Goal: Task Accomplishment & Management: Manage account settings

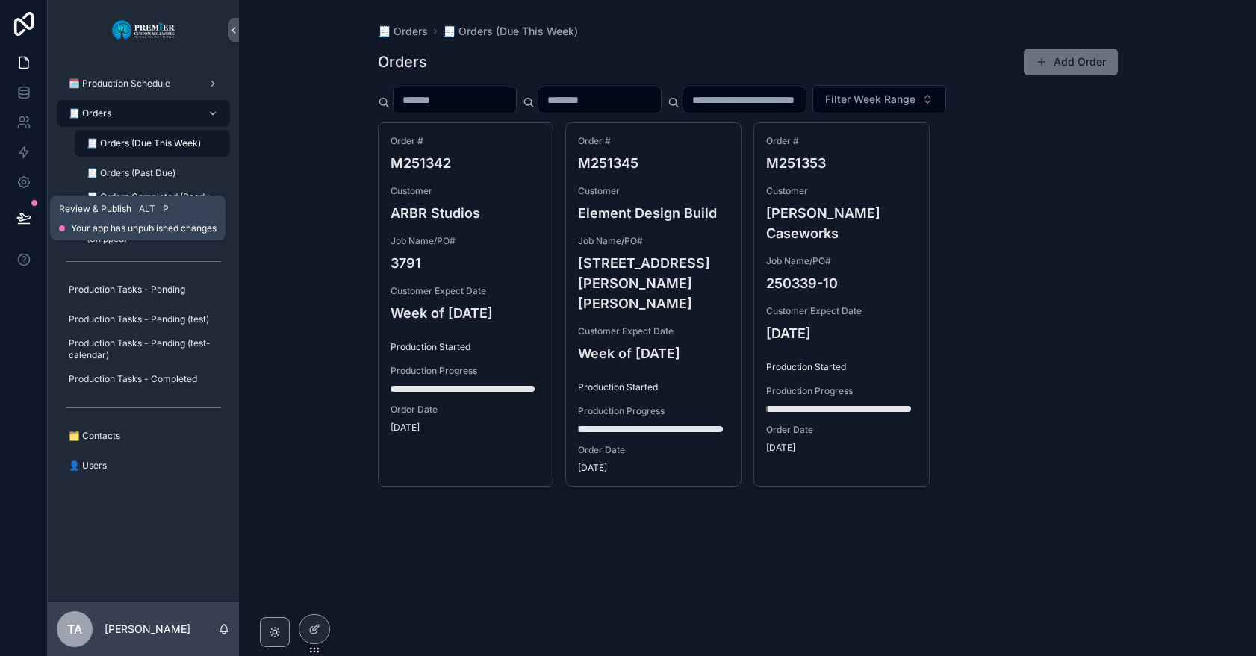
click at [21, 217] on icon at bounding box center [23, 217] width 13 height 7
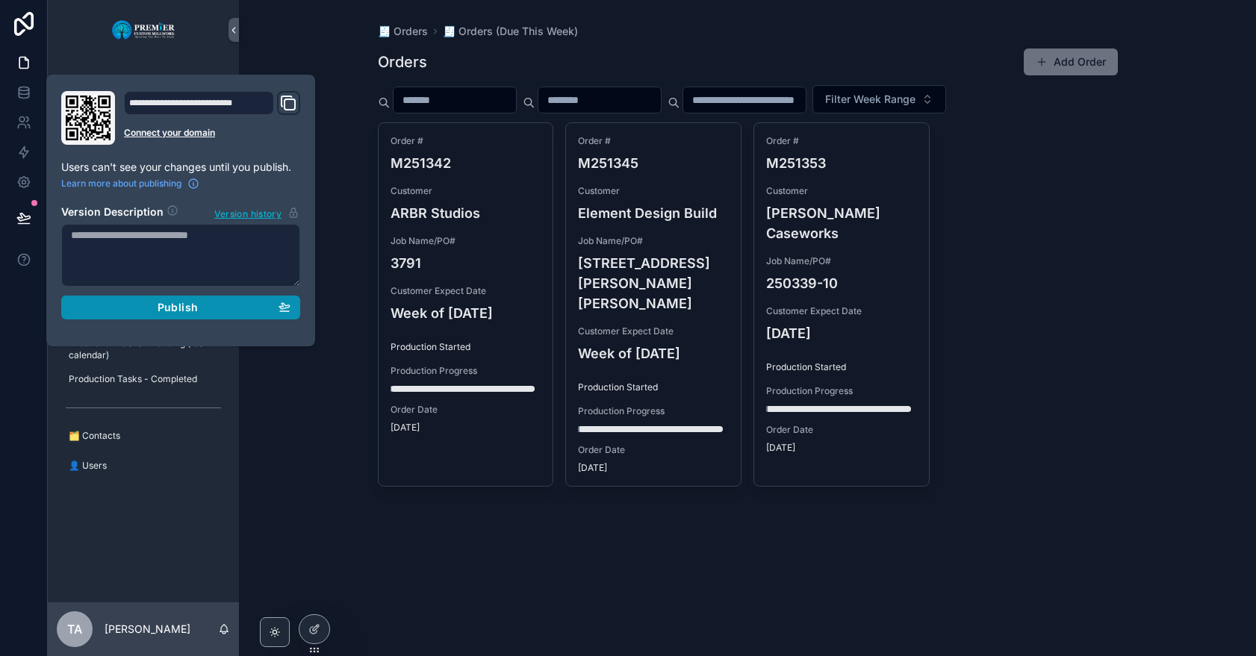
click at [157, 311] on div "Publish" at bounding box center [180, 307] width 219 height 13
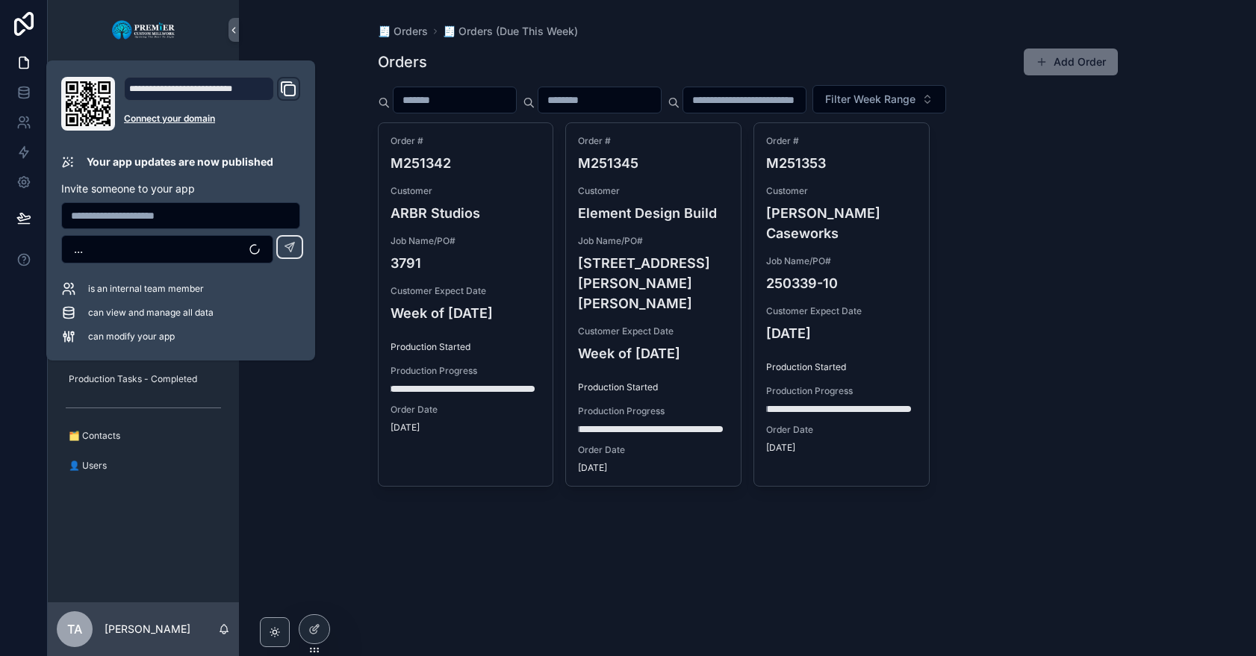
click at [342, 62] on div "🧾 Orders 🧾 Orders (Due This Week) Orders Add Order Filter Week Range Order # M2…" at bounding box center [747, 328] width 1017 height 656
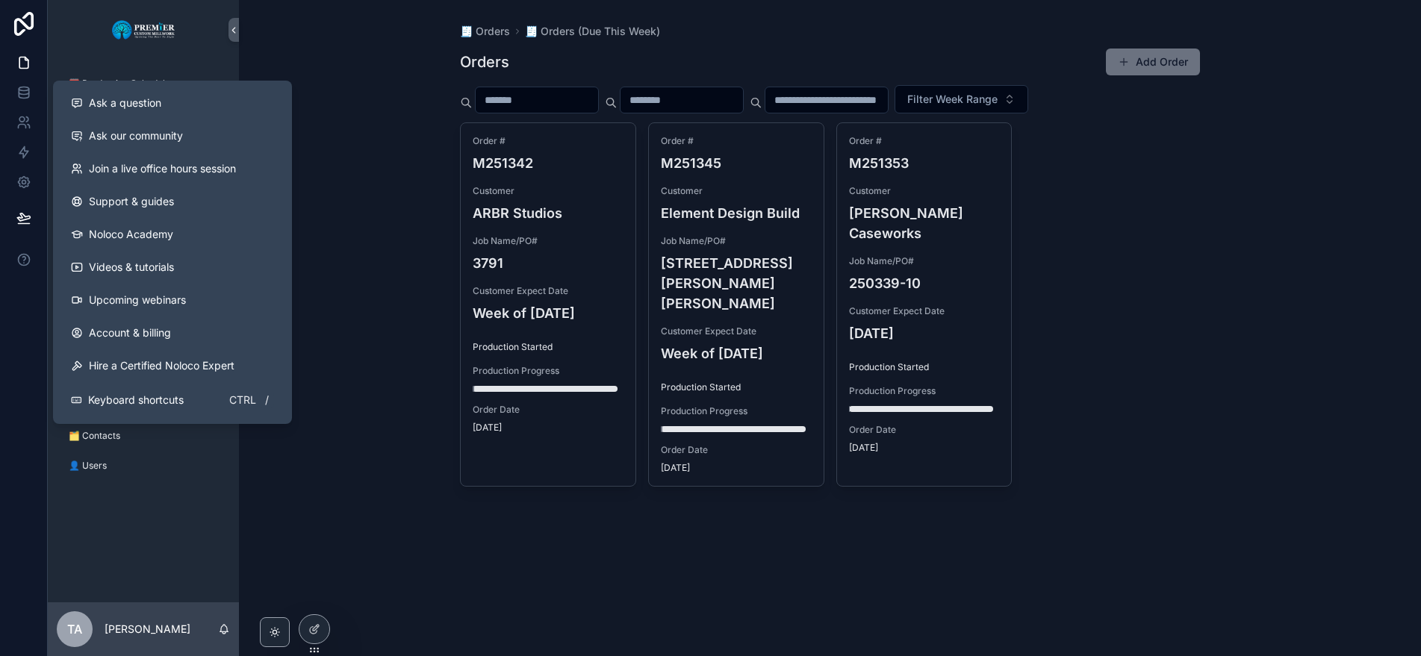
click at [435, 210] on div "🧾 Orders 🧾 Orders (Due This Week) Orders Add Order Filter Week Range Order # M2…" at bounding box center [830, 328] width 1182 height 656
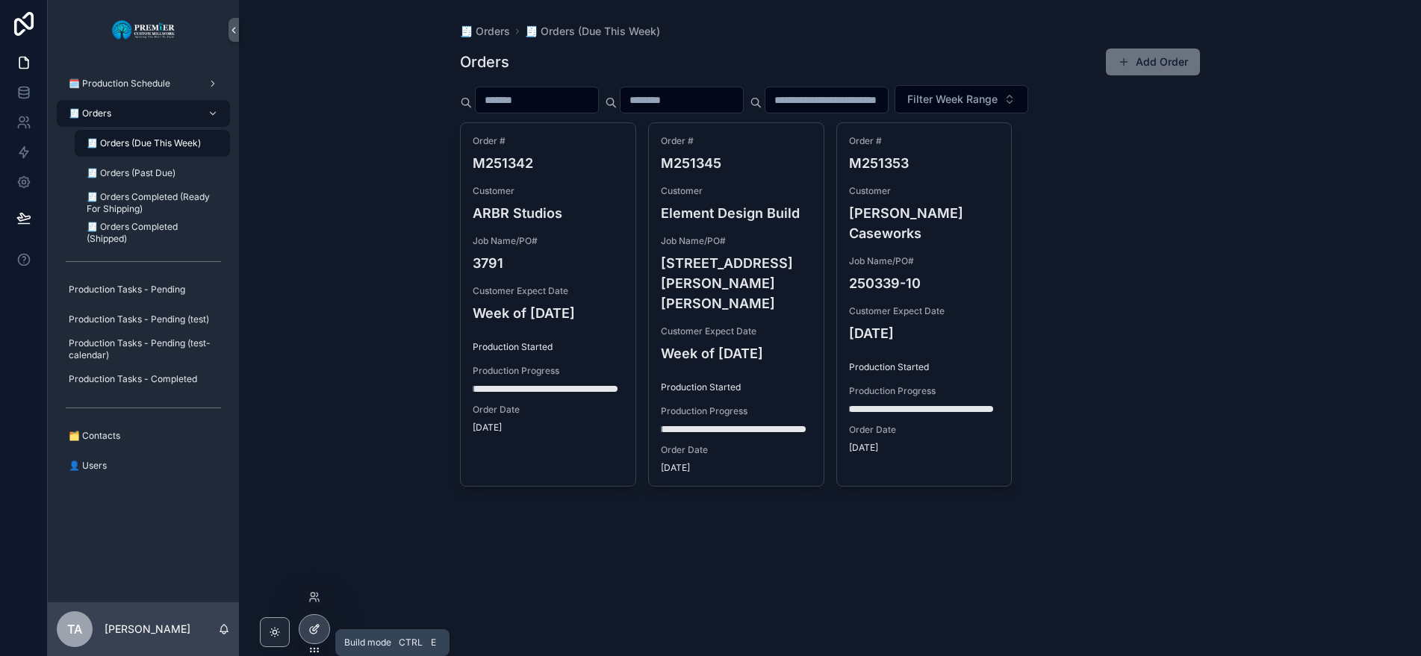
click at [315, 624] on icon at bounding box center [314, 629] width 12 height 12
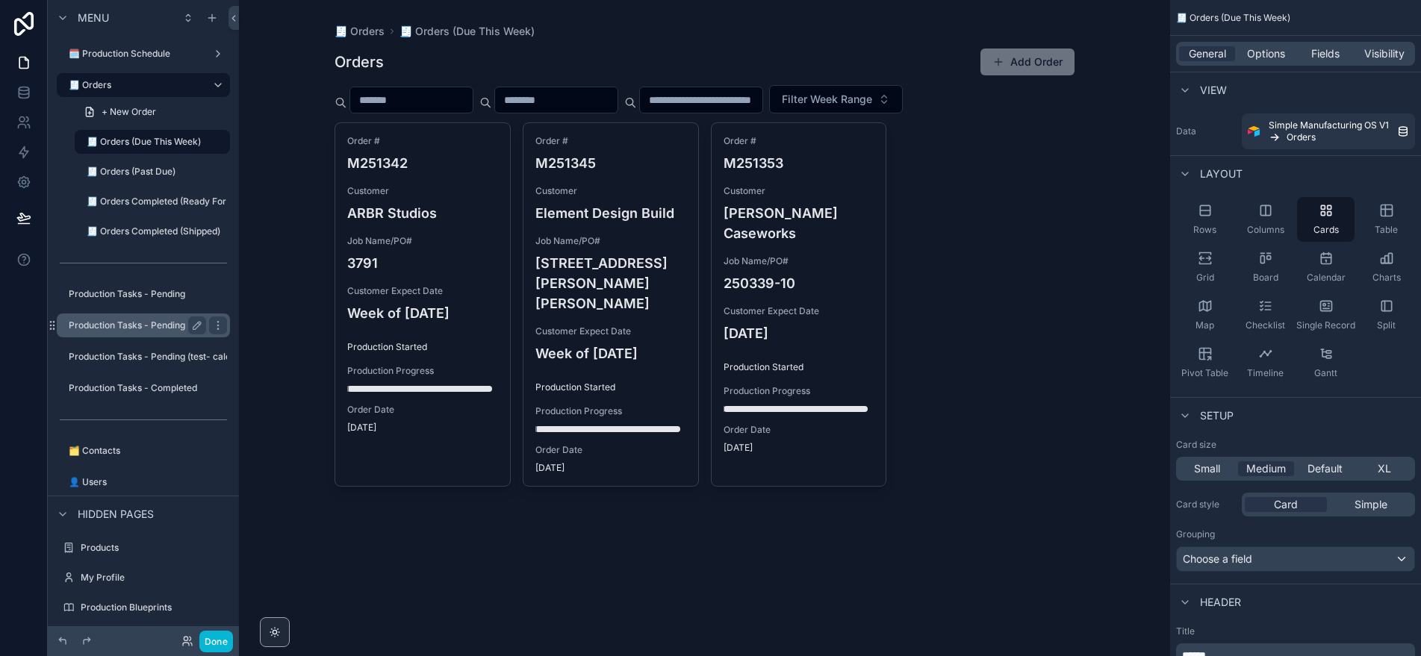
click at [169, 323] on label "Production Tasks - Pending (test)" at bounding box center [139, 326] width 140 height 12
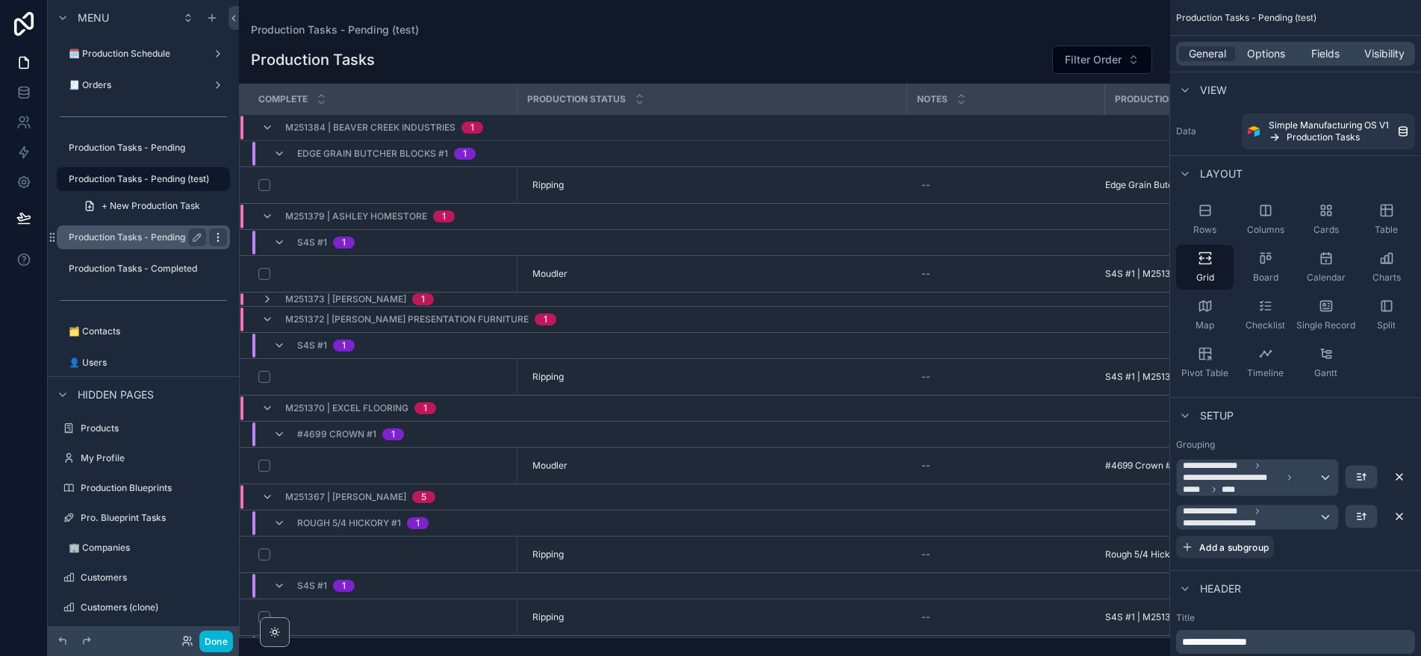
click at [217, 237] on icon "scrollable content" at bounding box center [217, 237] width 1 height 1
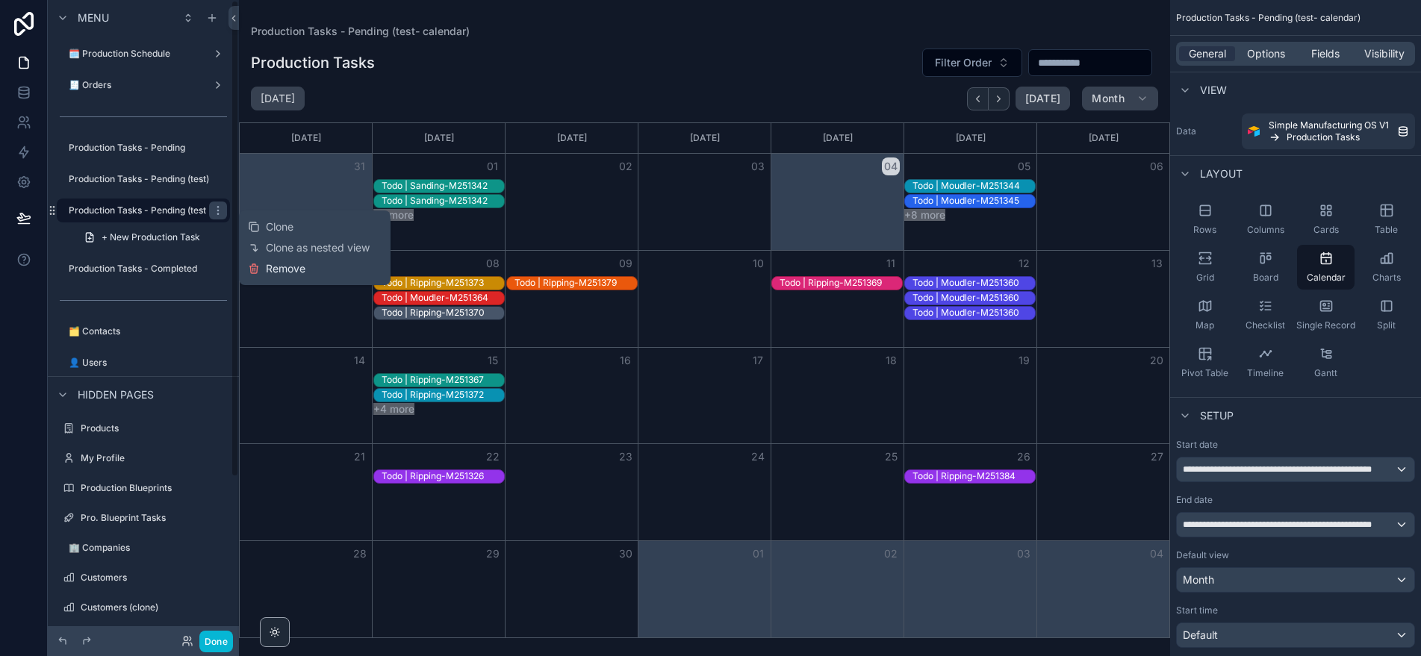
click at [290, 266] on span "Remove" at bounding box center [286, 268] width 40 height 15
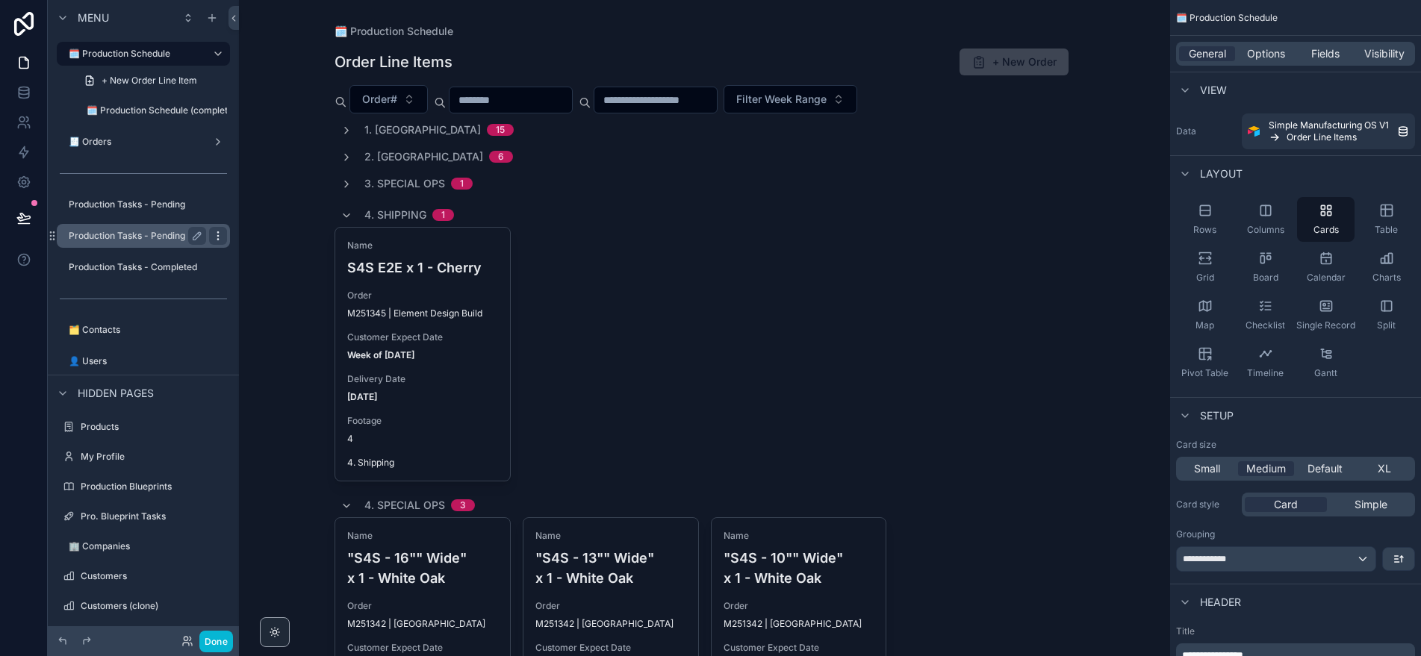
click at [218, 232] on icon "scrollable content" at bounding box center [217, 232] width 1 height 1
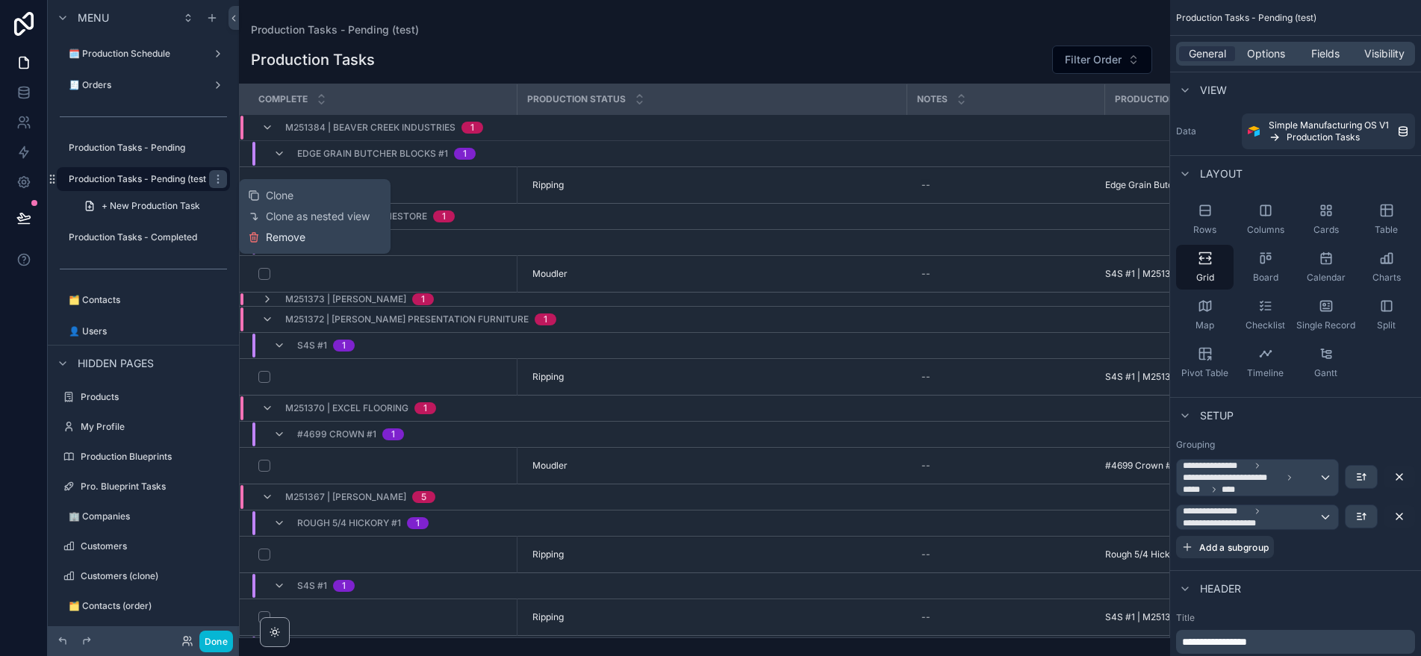
click at [281, 236] on span "Remove" at bounding box center [286, 237] width 40 height 15
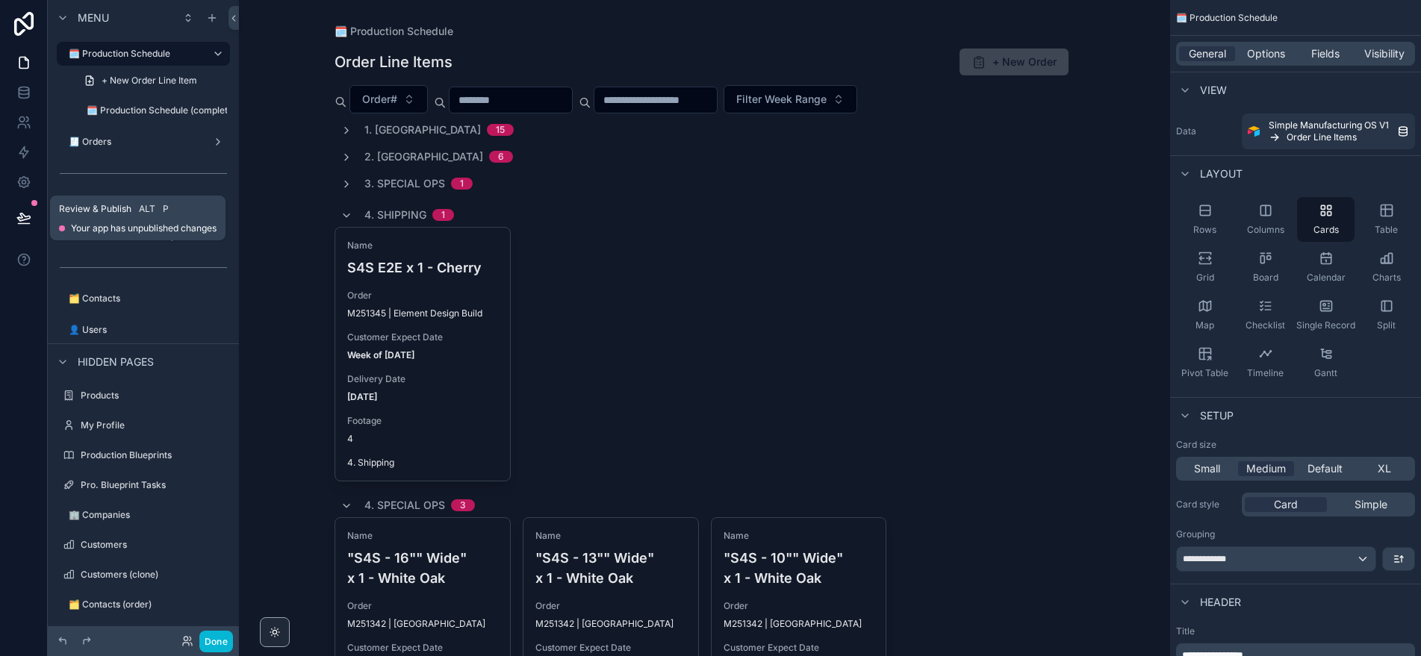
click at [30, 214] on icon at bounding box center [23, 218] width 15 height 15
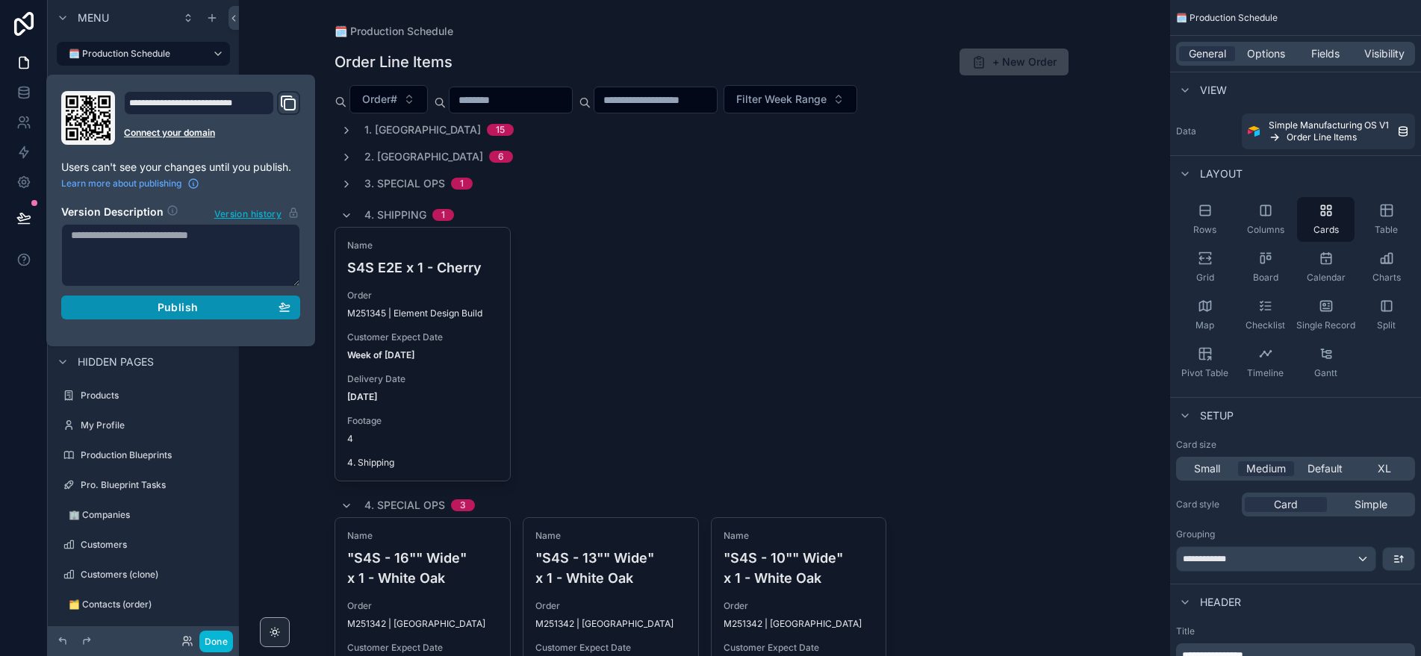
click at [134, 308] on div "Publish" at bounding box center [180, 307] width 219 height 13
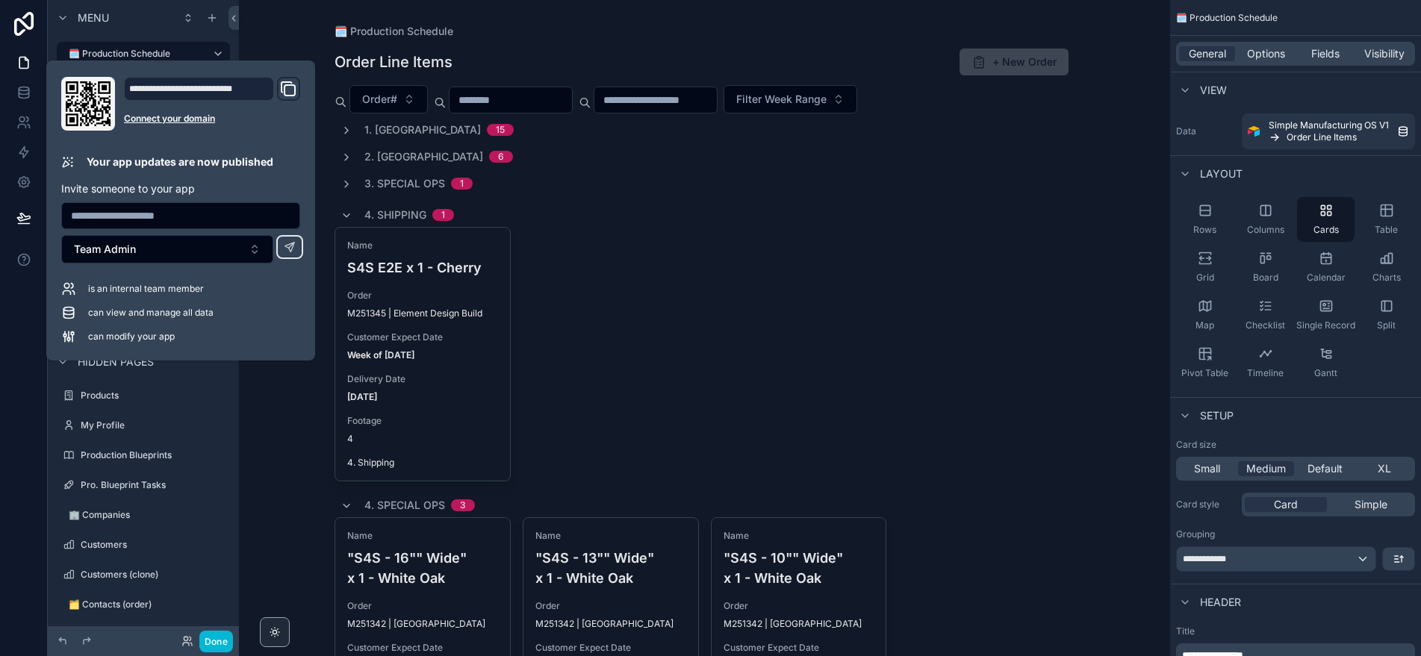
click at [281, 431] on div "🗓️ Production Schedule Order Line Items + New Order Order# Filter Week Range 1.…" at bounding box center [704, 328] width 931 height 656
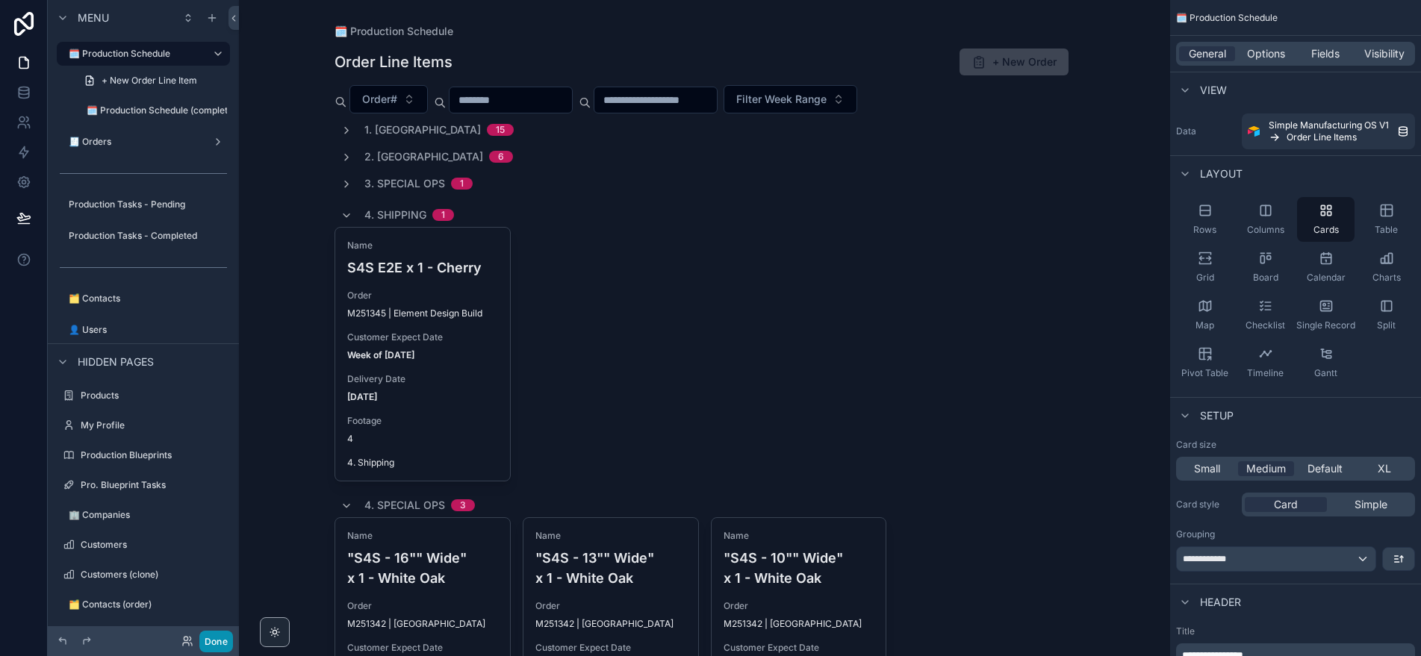
click at [214, 643] on button "Done" at bounding box center [216, 642] width 34 height 22
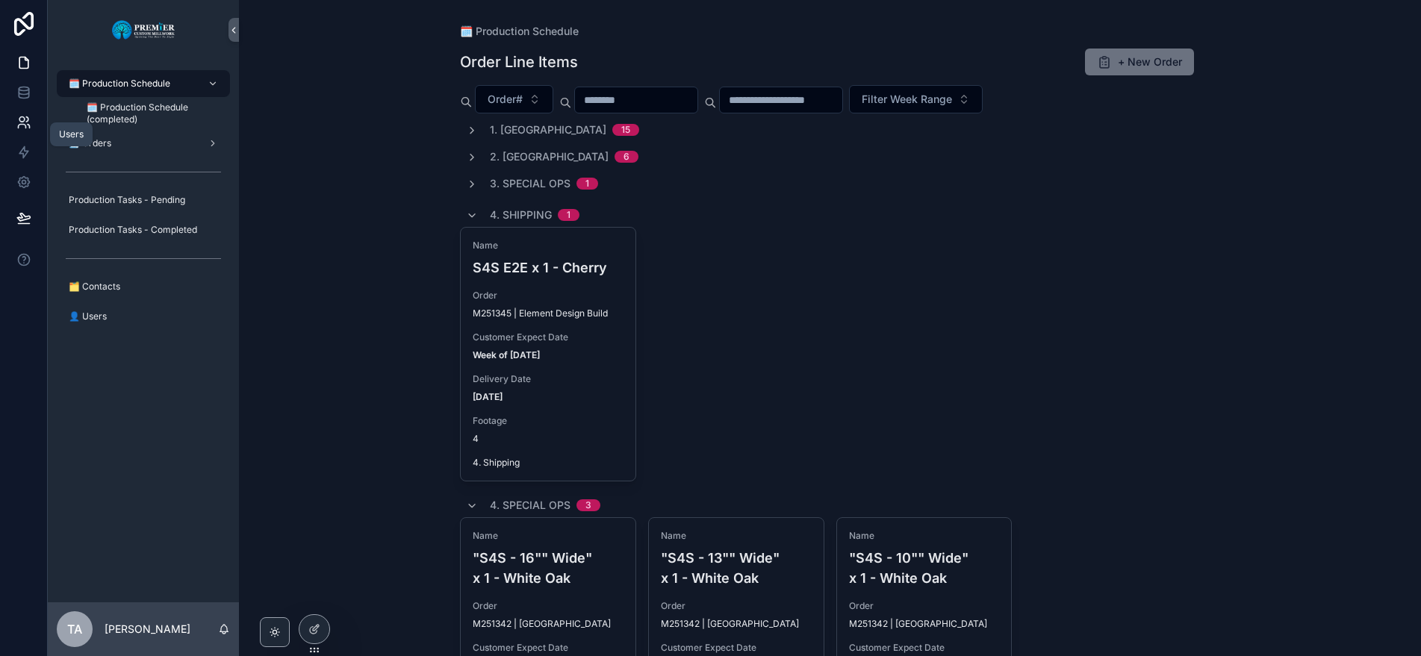
click at [29, 125] on icon at bounding box center [29, 127] width 2 height 4
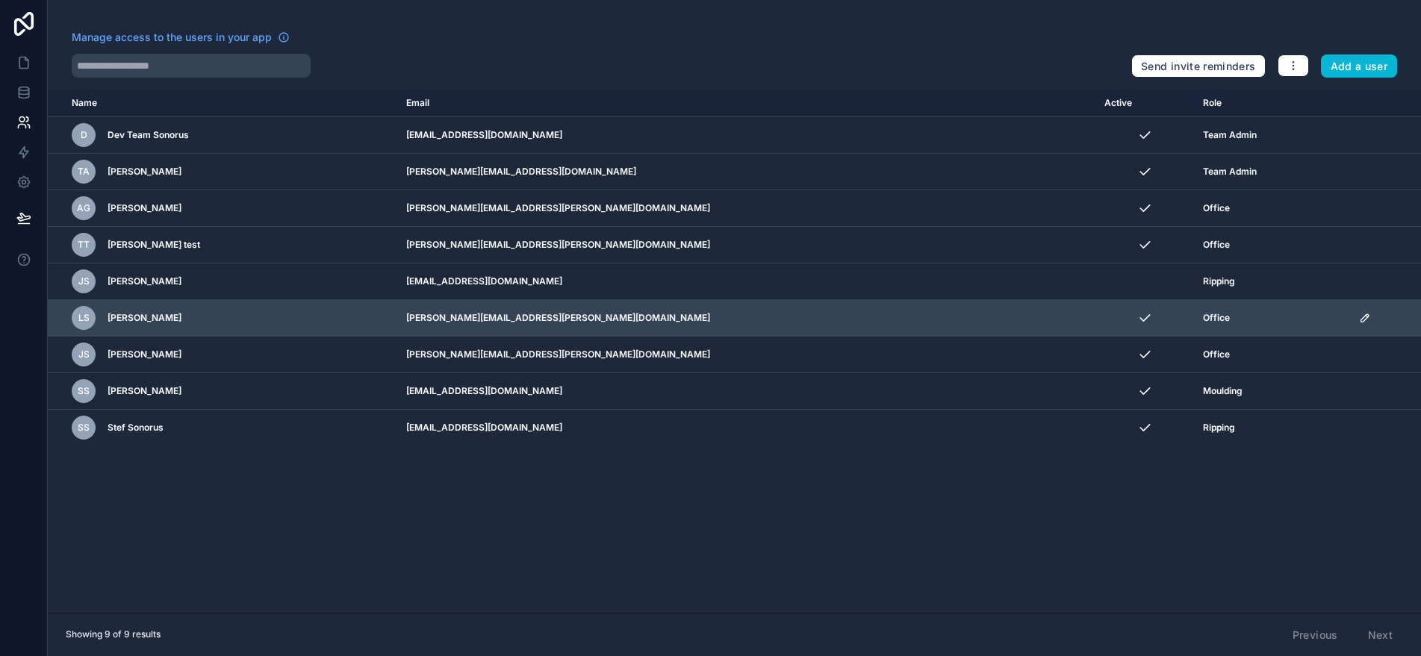
click at [1255, 319] on icon "scrollable content" at bounding box center [1363, 317] width 7 height 7
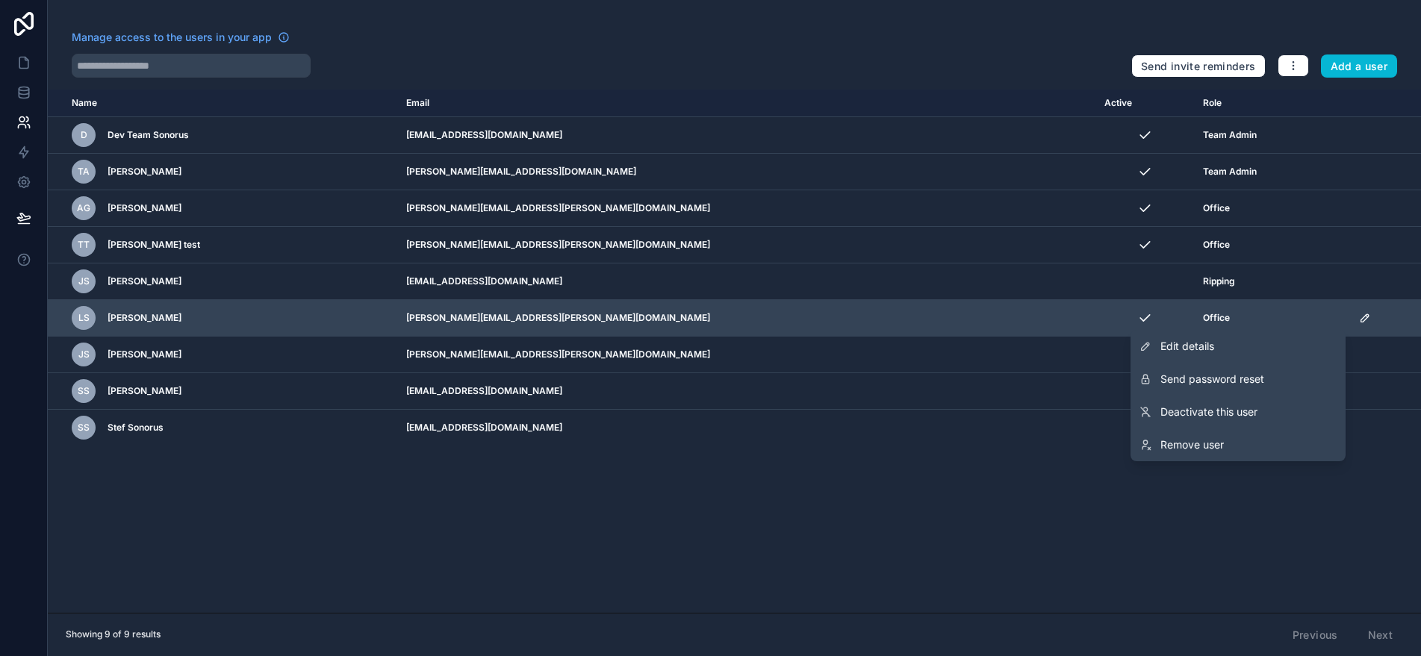
click at [292, 326] on div "LS [PERSON_NAME]" at bounding box center [230, 318] width 317 height 24
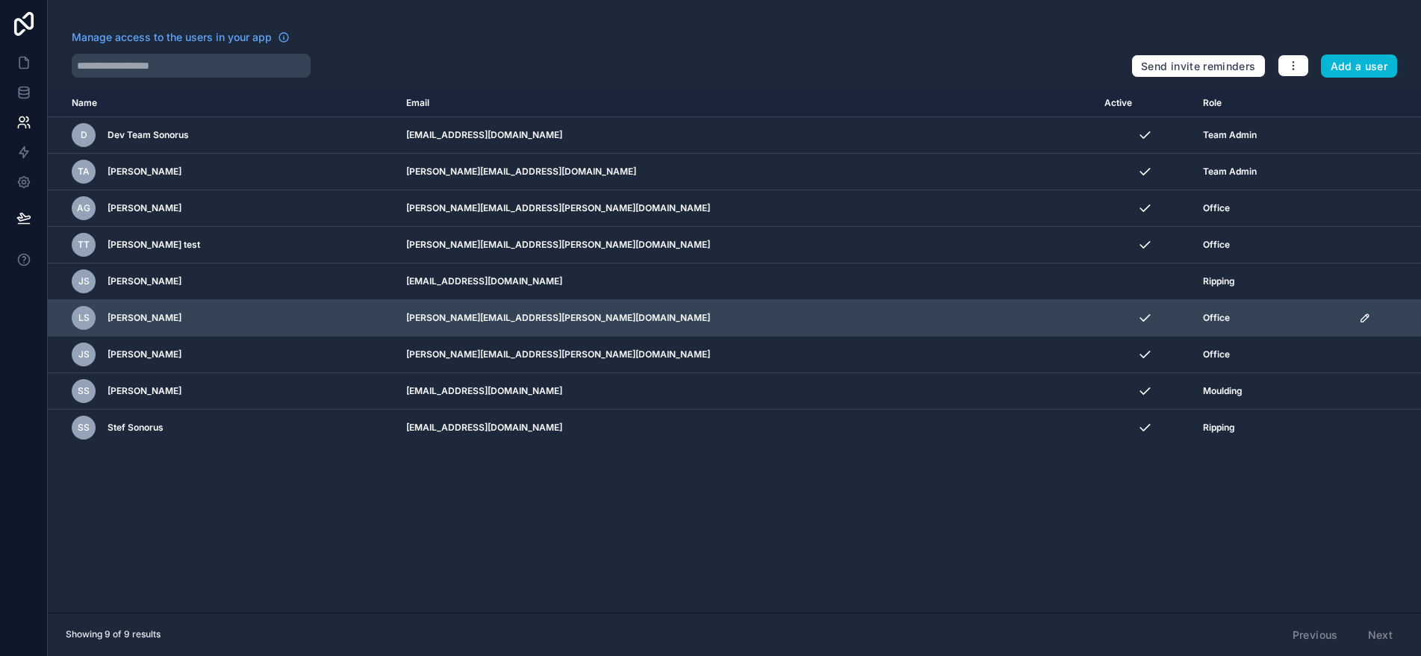
click at [172, 314] on div "LS [PERSON_NAME]" at bounding box center [230, 318] width 317 height 24
click at [1255, 317] on icon "scrollable content" at bounding box center [1365, 318] width 12 height 12
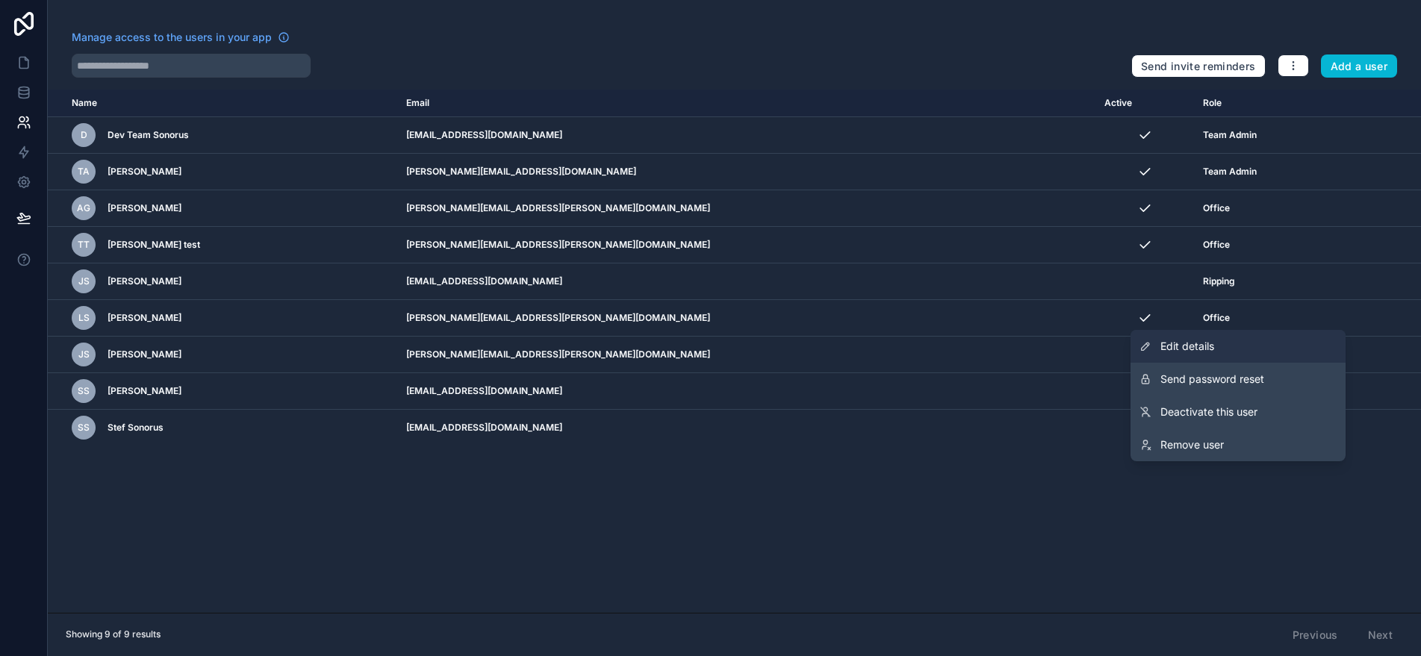
click at [1198, 341] on span "Edit details" at bounding box center [1187, 346] width 54 height 15
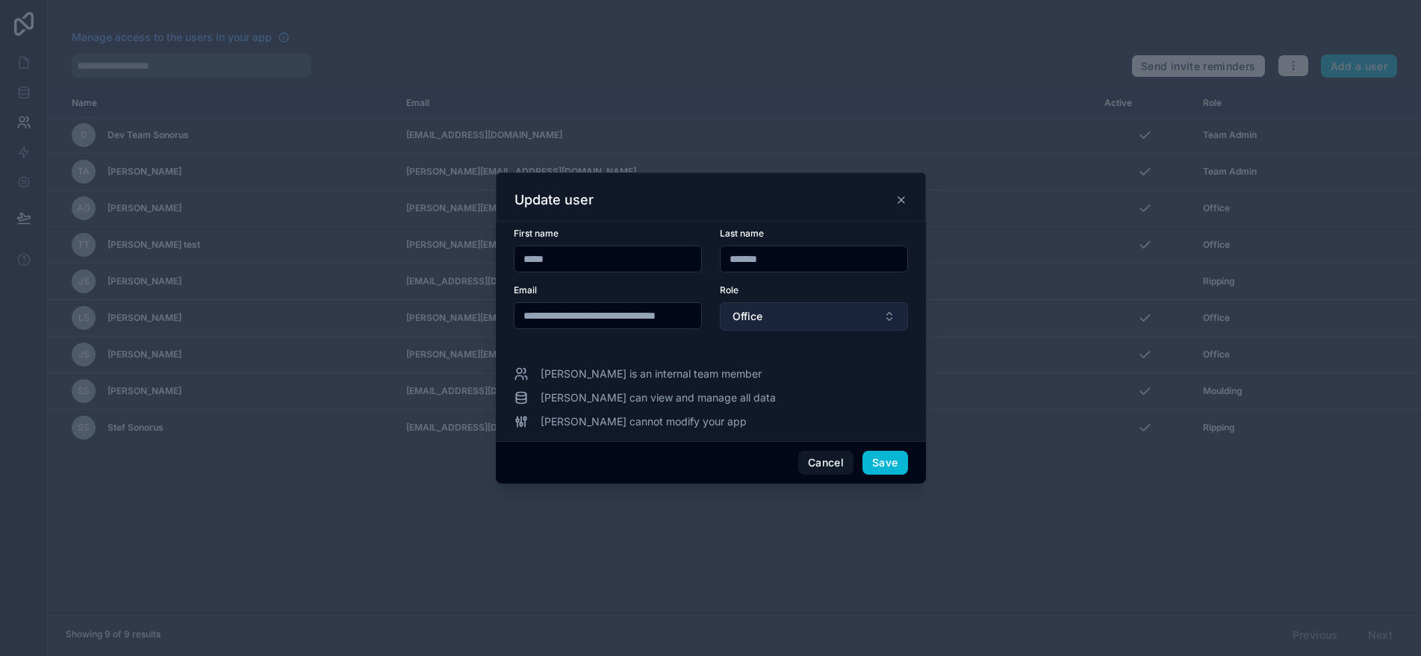
click at [770, 317] on button "Office" at bounding box center [814, 316] width 188 height 28
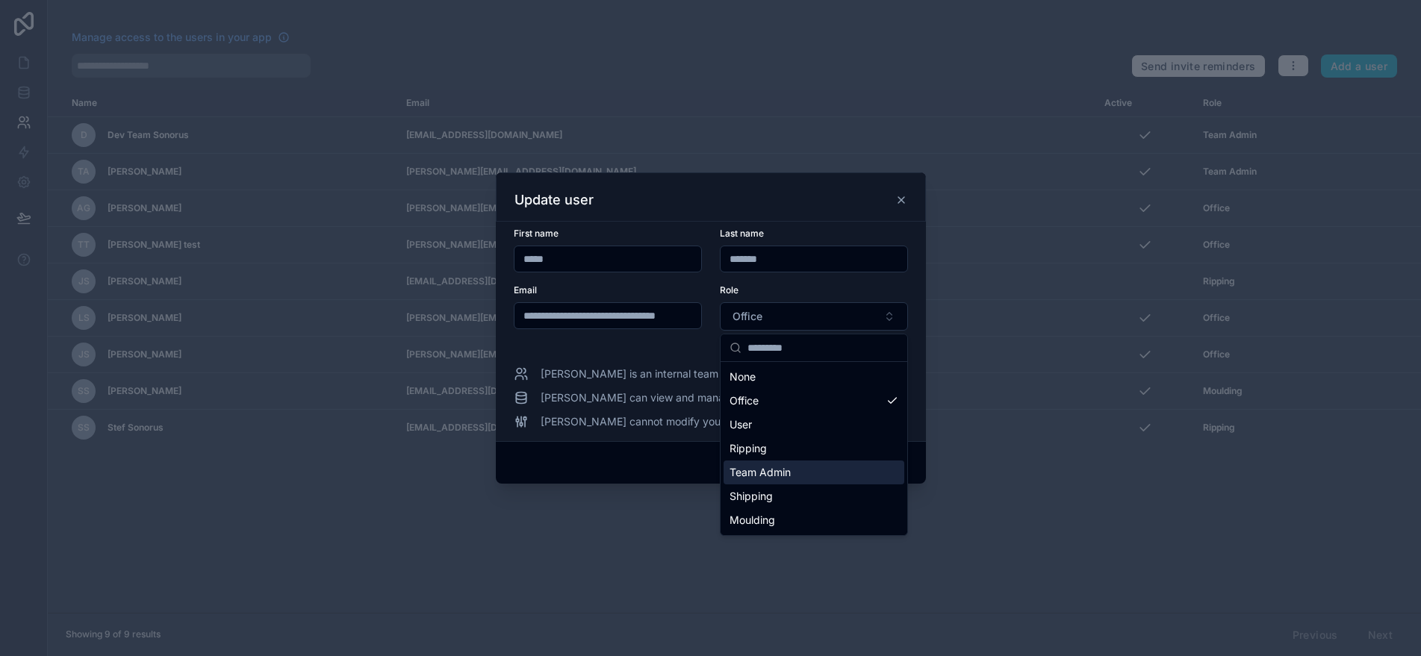
click at [1007, 511] on div at bounding box center [710, 328] width 1421 height 656
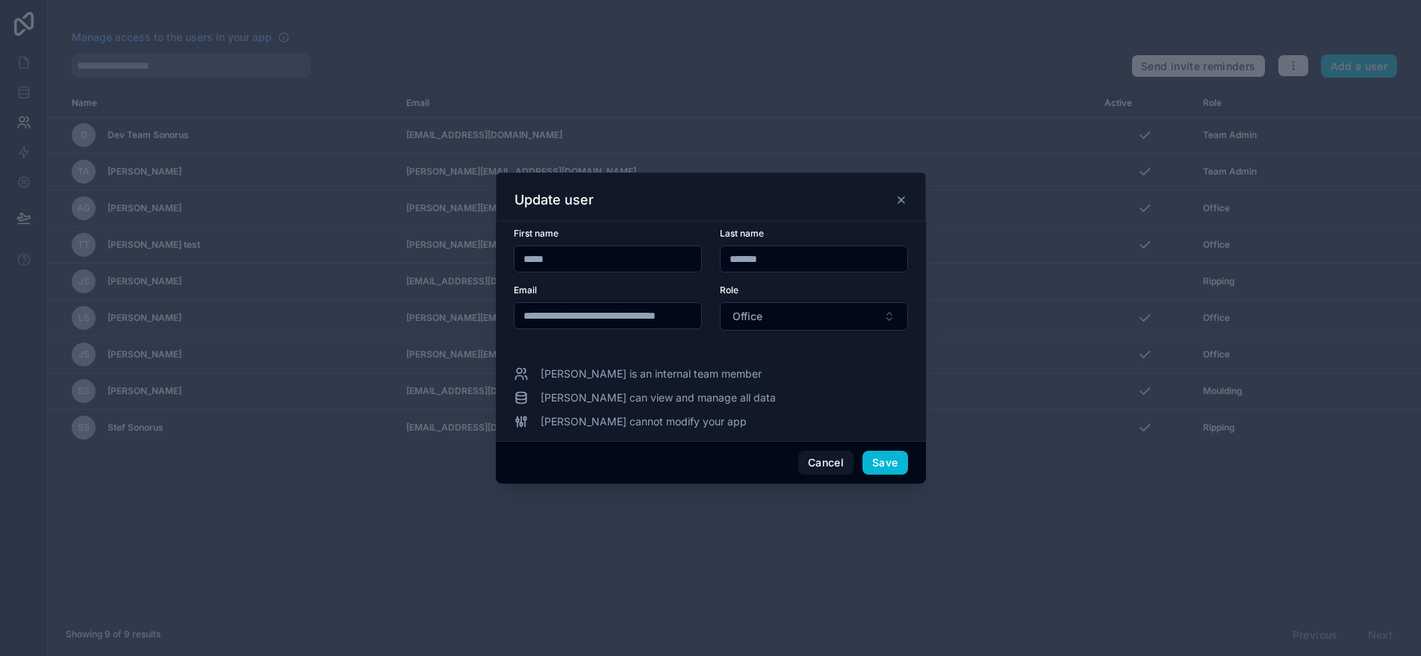
click at [898, 197] on icon at bounding box center [901, 200] width 6 height 6
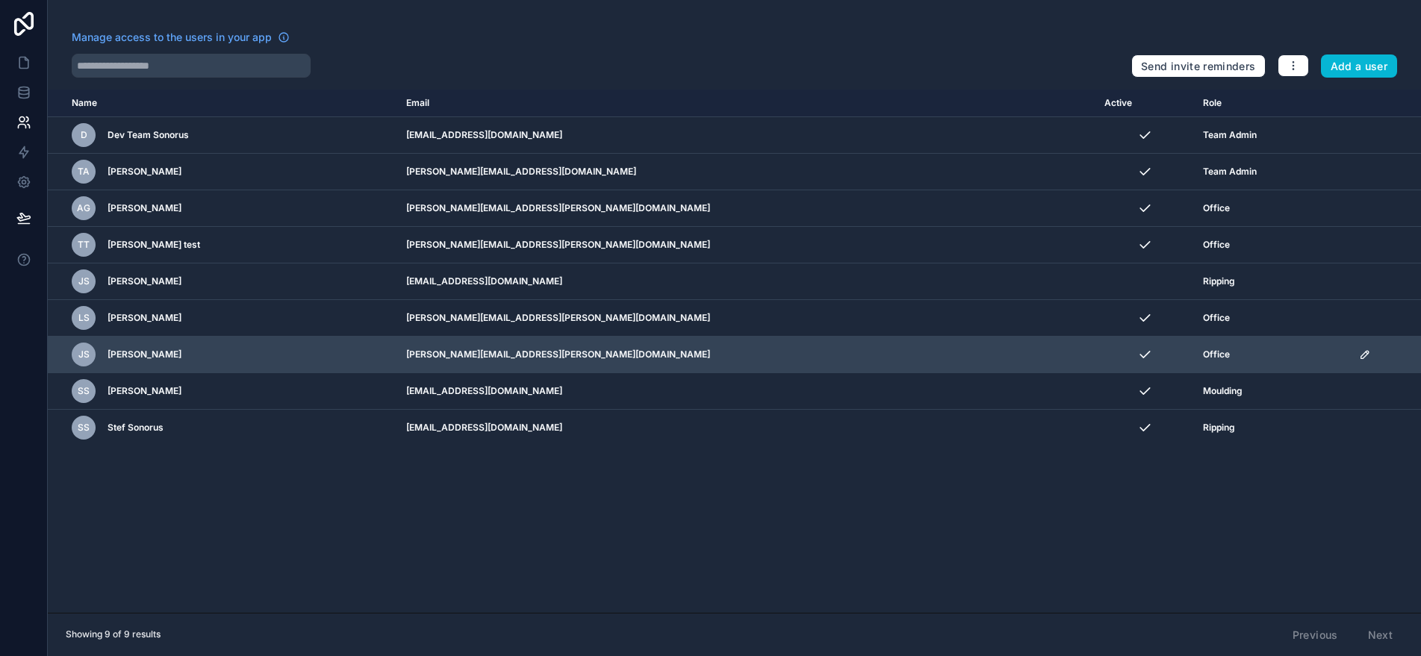
click at [1255, 353] on icon "scrollable content" at bounding box center [1365, 355] width 12 height 12
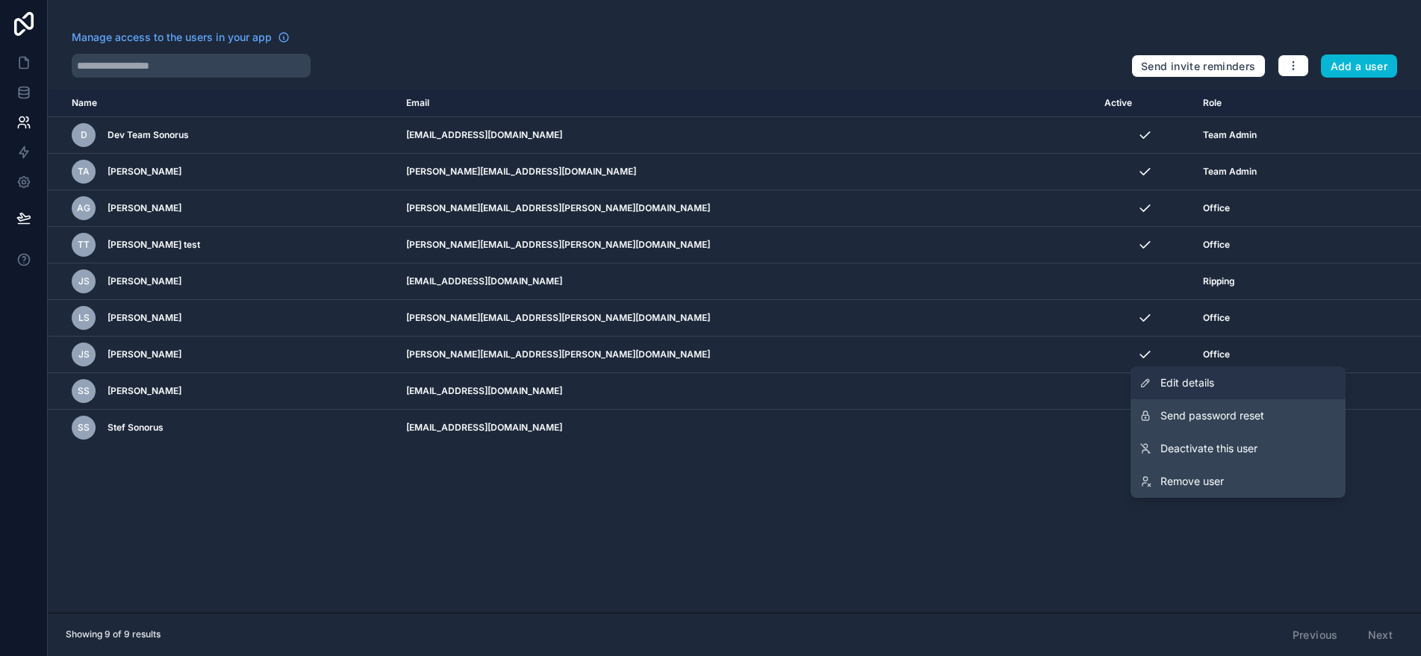
click at [1203, 384] on span "Edit details" at bounding box center [1187, 383] width 54 height 15
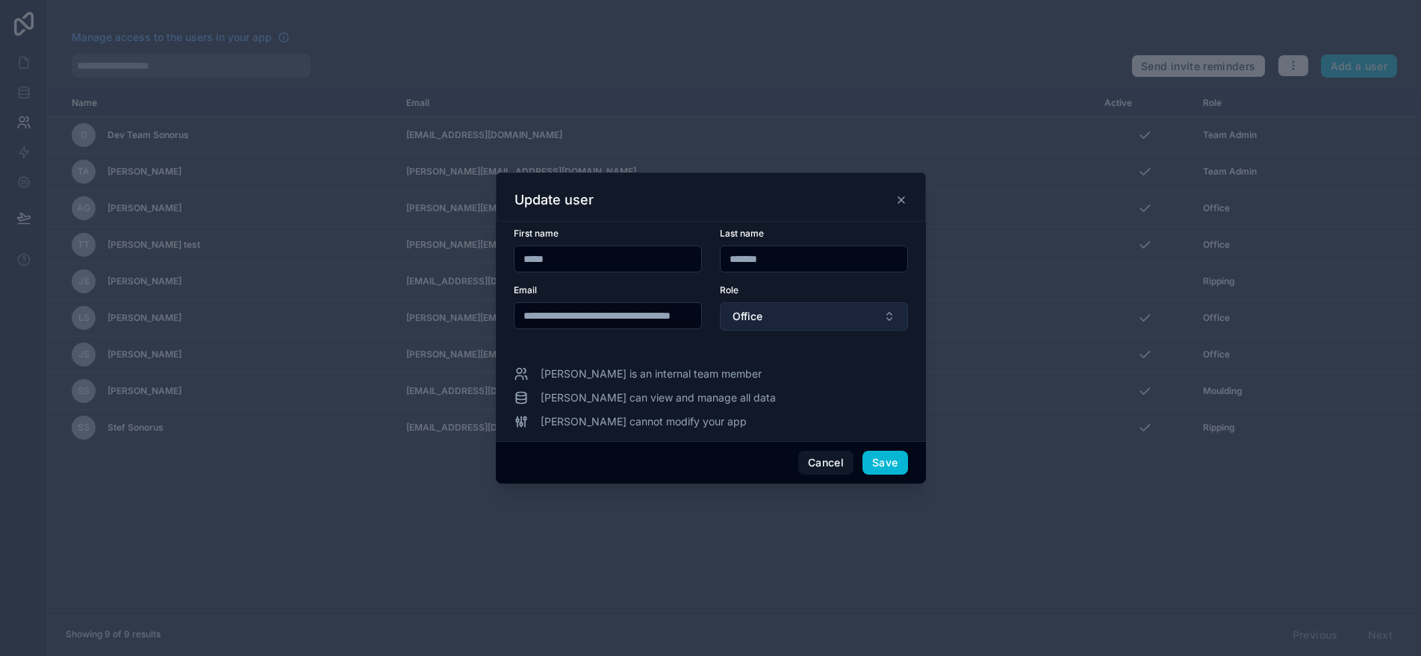
click at [789, 309] on button "Office" at bounding box center [814, 316] width 188 height 28
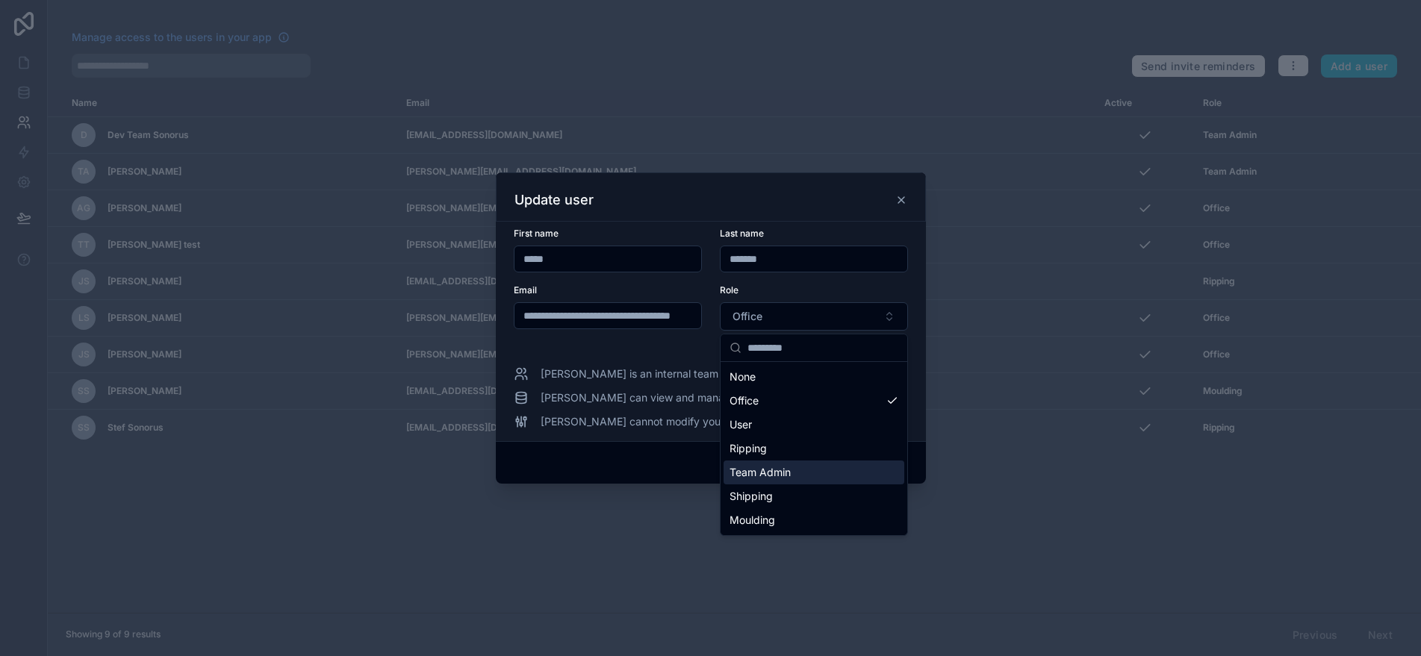
click at [783, 478] on span "Team Admin" at bounding box center [759, 472] width 61 height 15
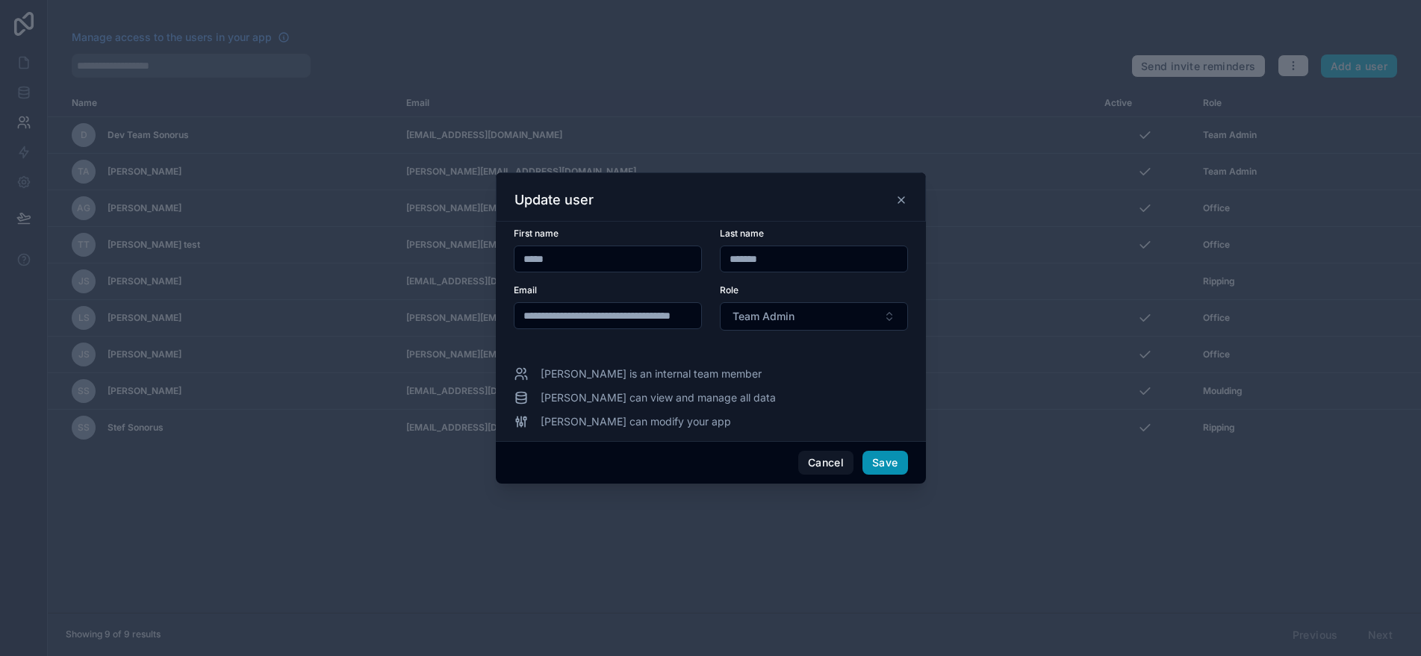
click at [873, 467] on button "Save" at bounding box center [884, 463] width 45 height 24
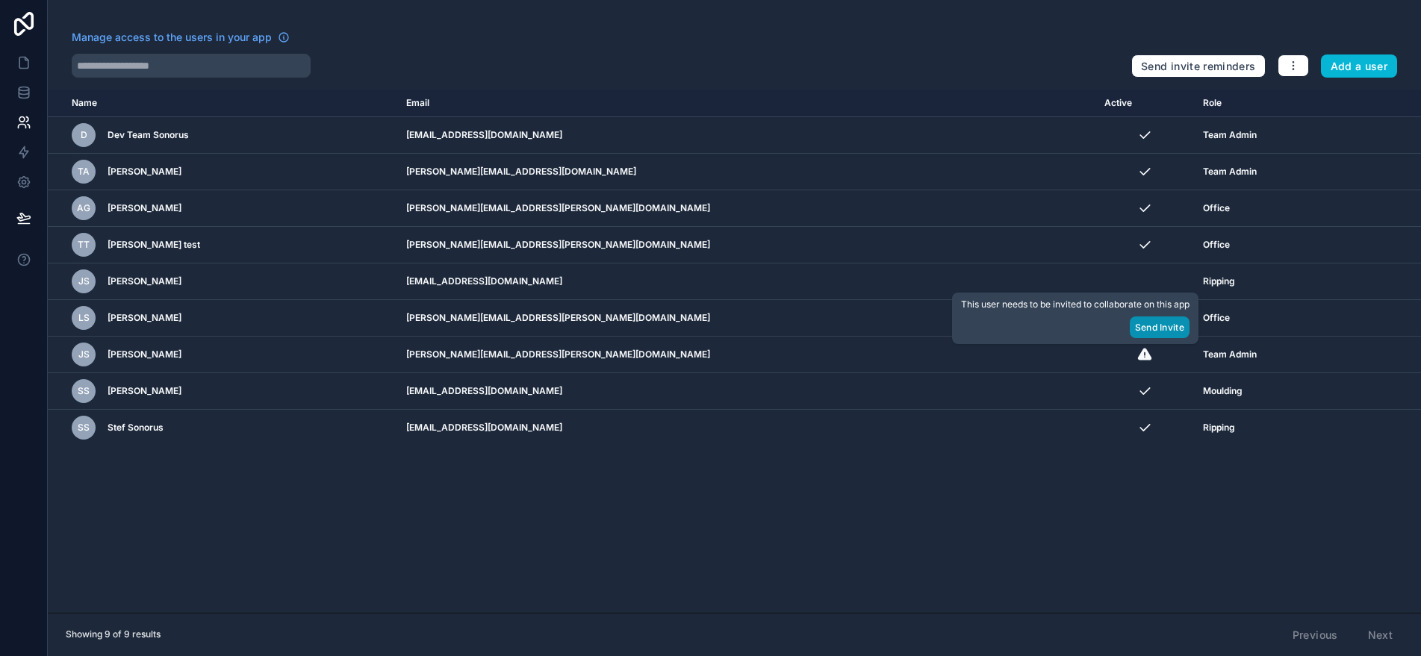
click at [1161, 326] on button "Send Invite" at bounding box center [1160, 328] width 60 height 22
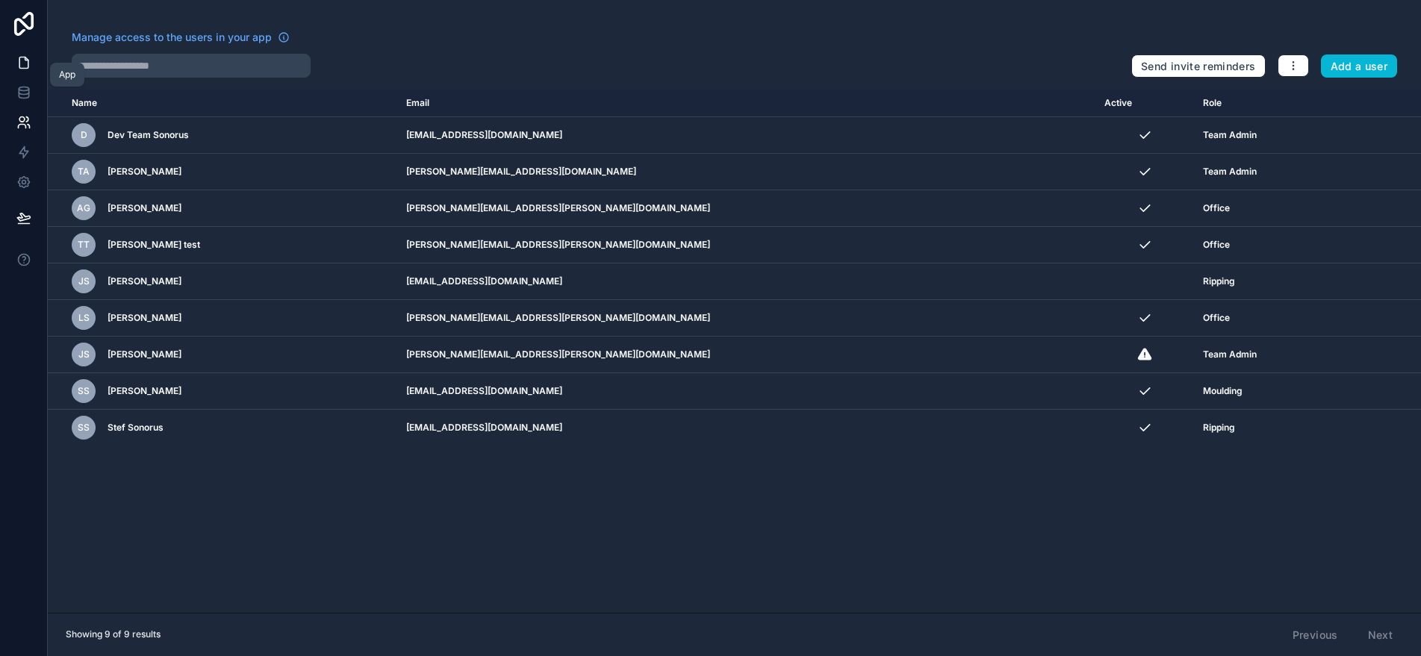
click at [20, 69] on icon at bounding box center [23, 62] width 15 height 15
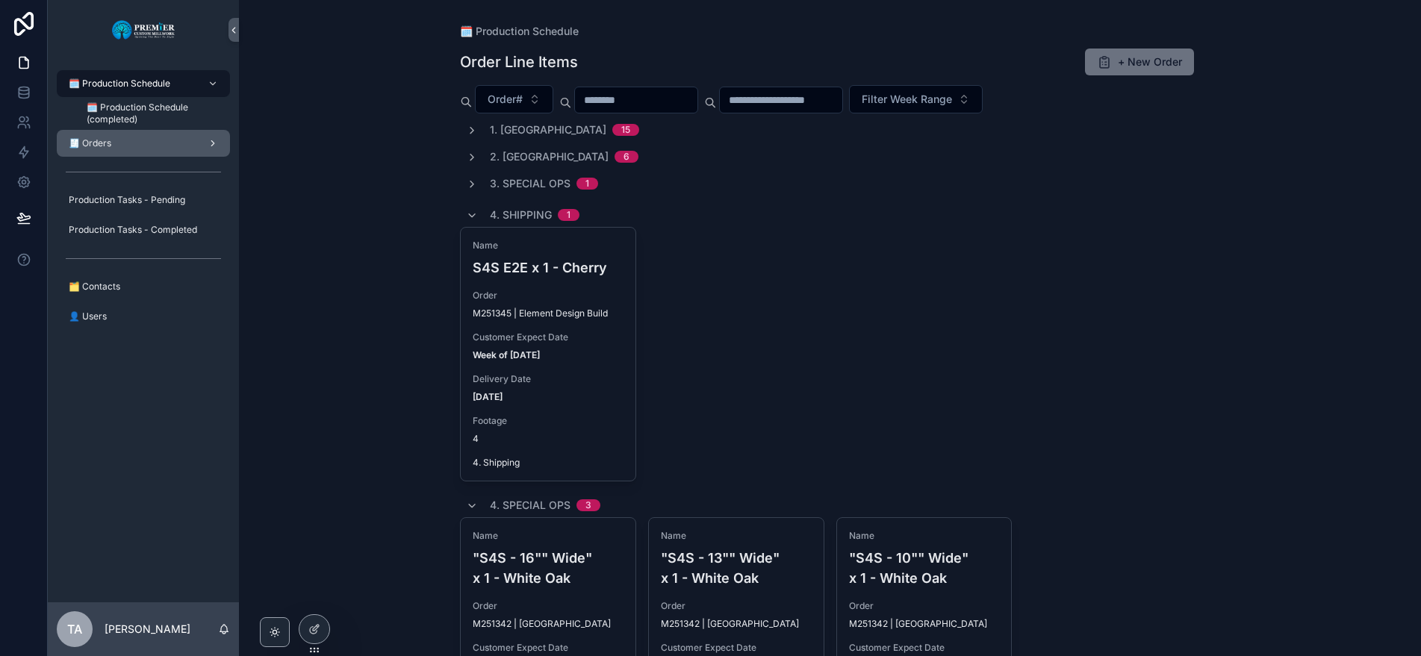
click at [125, 148] on div "🧾 Orders" at bounding box center [143, 143] width 155 height 24
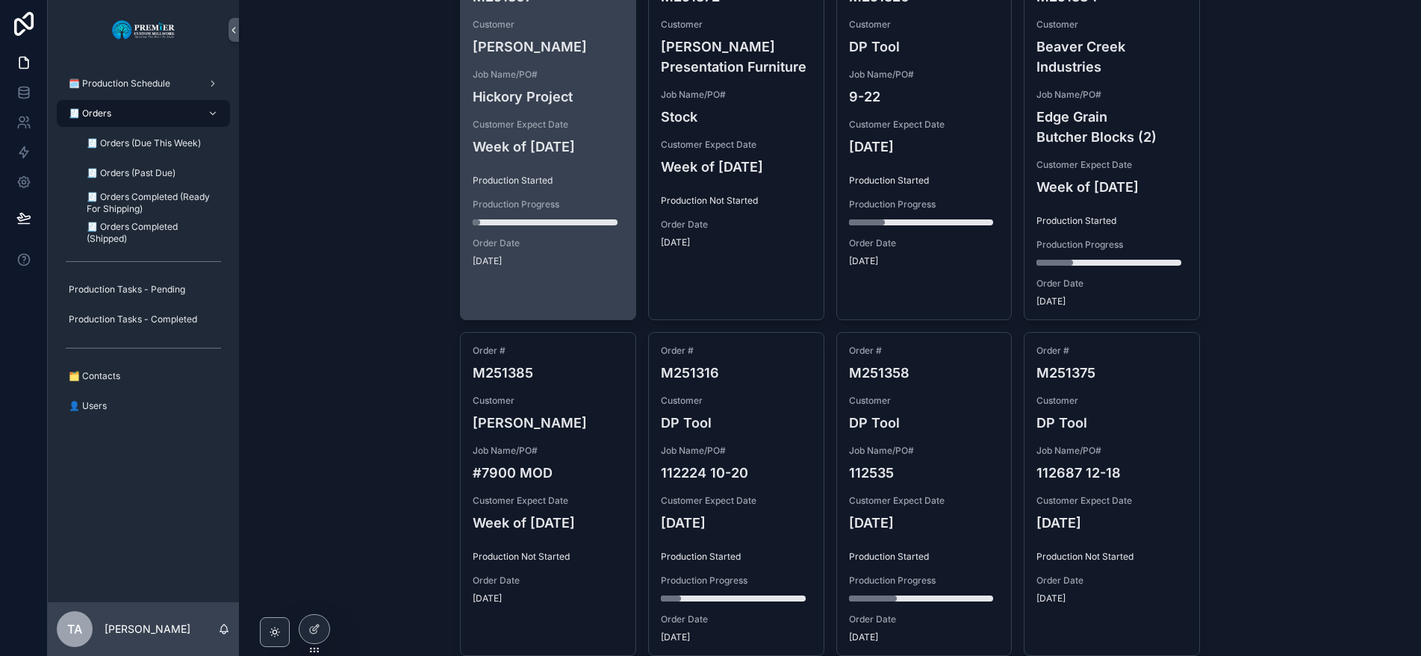
scroll to position [896, 0]
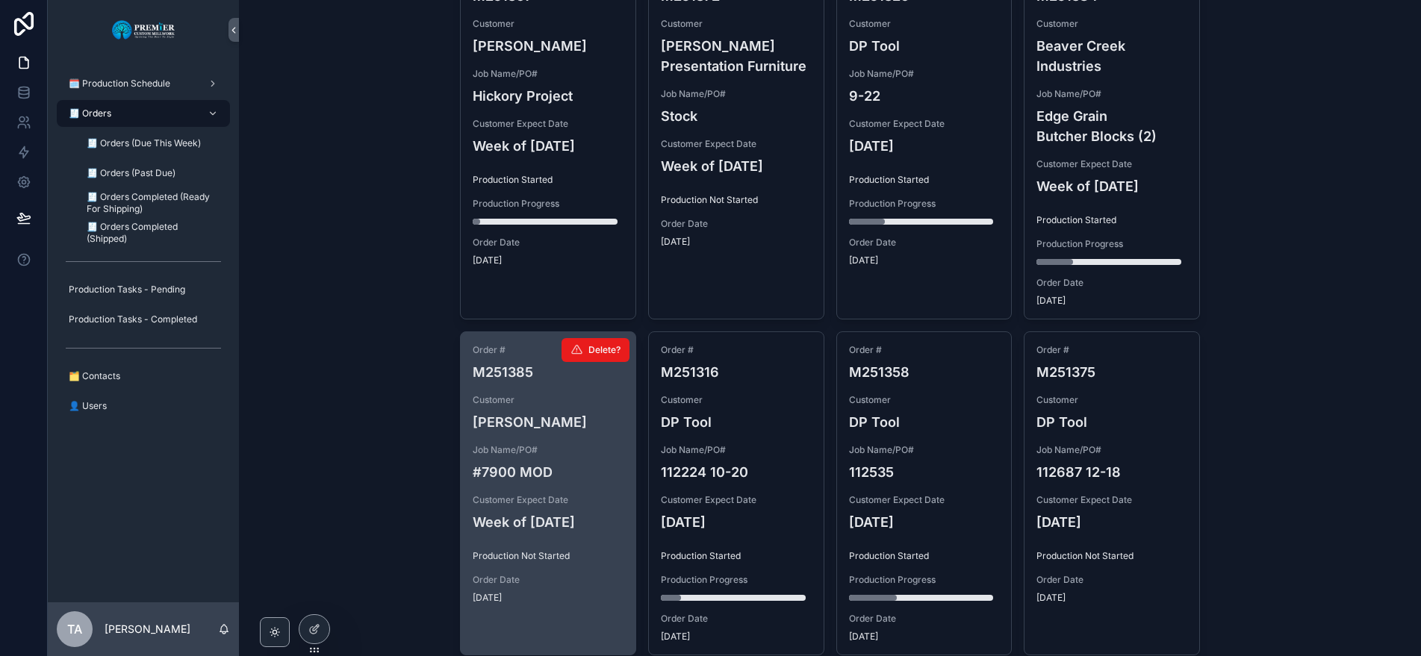
click at [599, 412] on h4 "[PERSON_NAME]" at bounding box center [548, 422] width 151 height 20
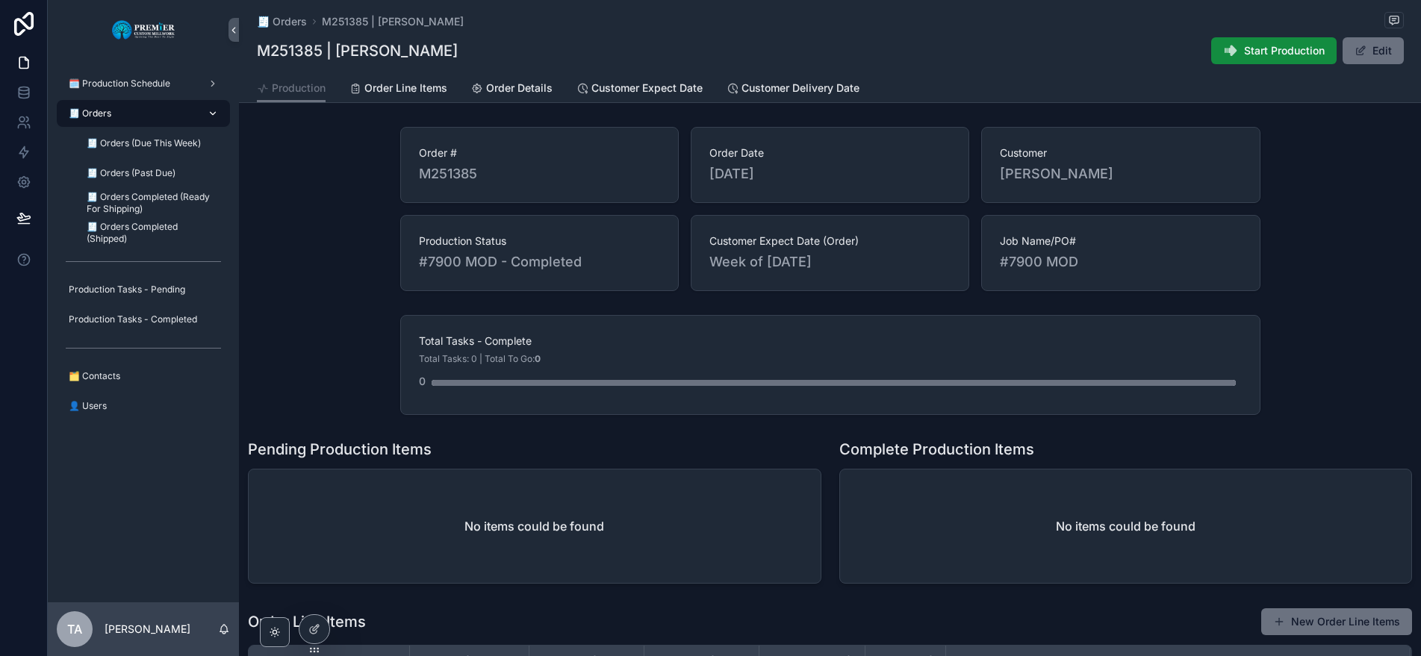
click at [116, 111] on div "🧾 Orders" at bounding box center [143, 114] width 155 height 24
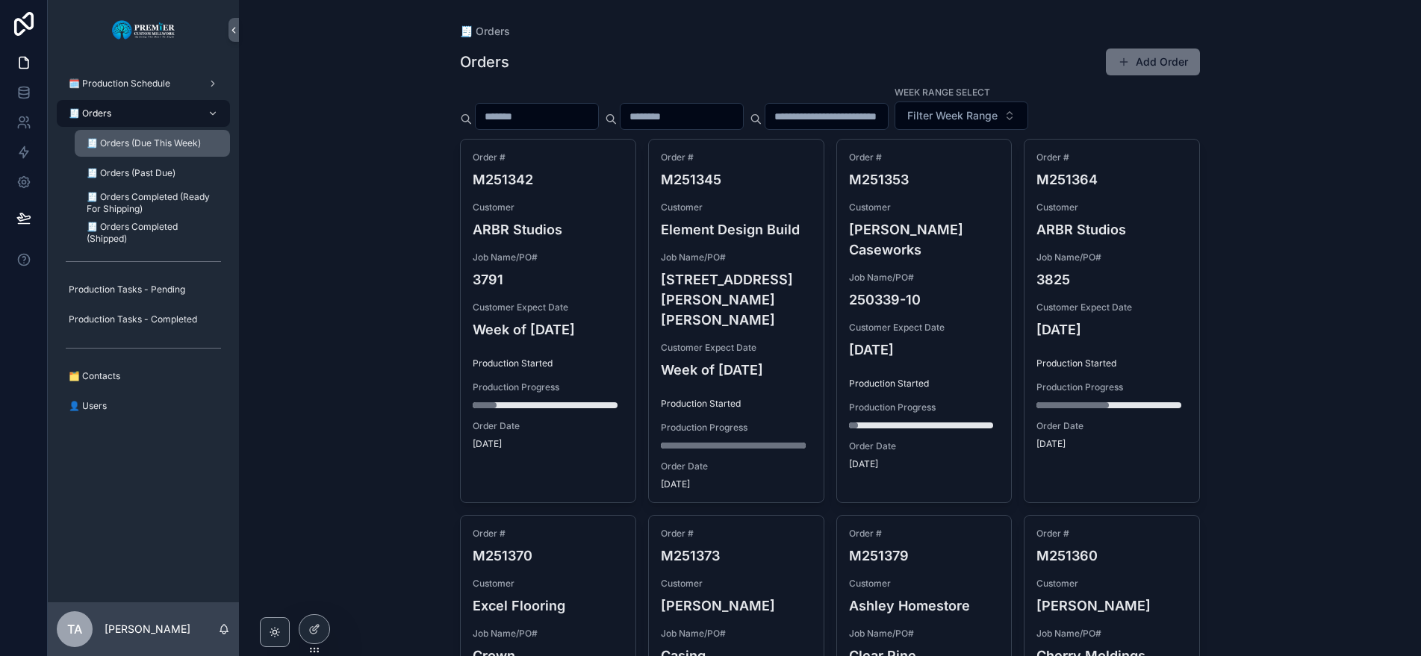
click at [134, 143] on span "🧾 Orders (Due This Week)" at bounding box center [144, 143] width 114 height 12
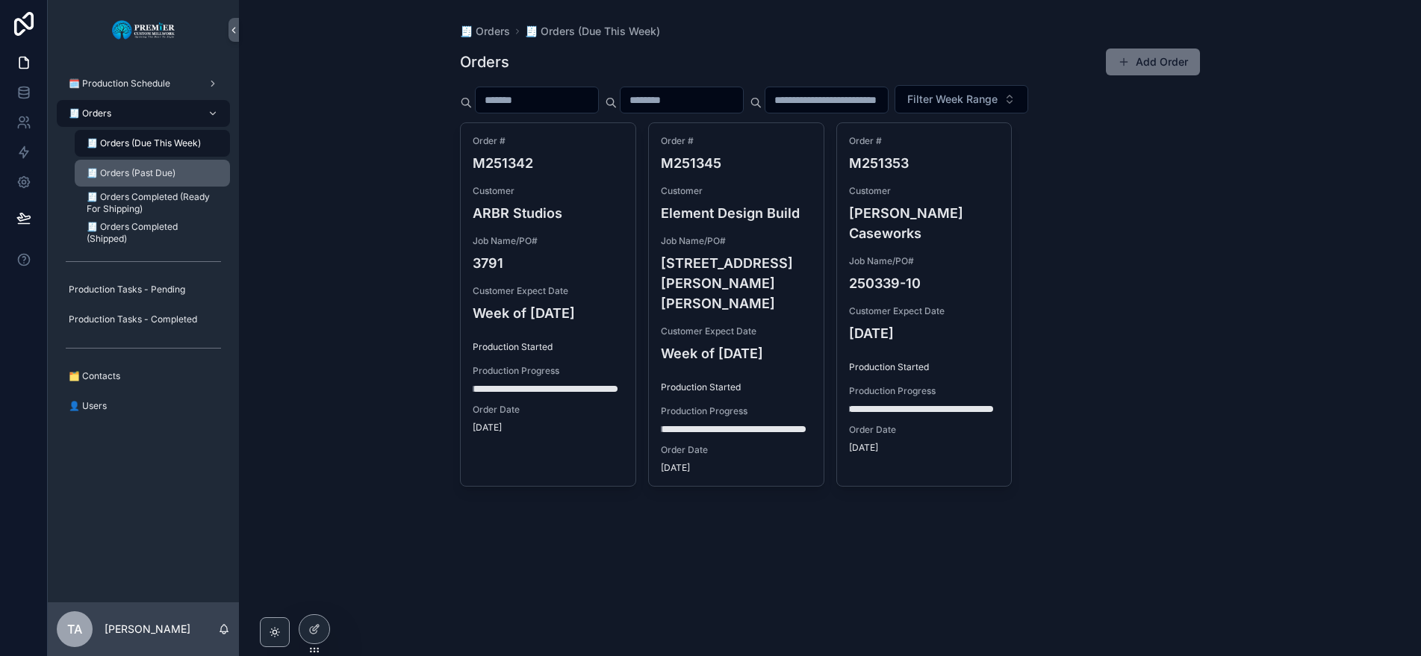
click at [148, 166] on div "🧾 Orders (Past Due)" at bounding box center [152, 173] width 137 height 24
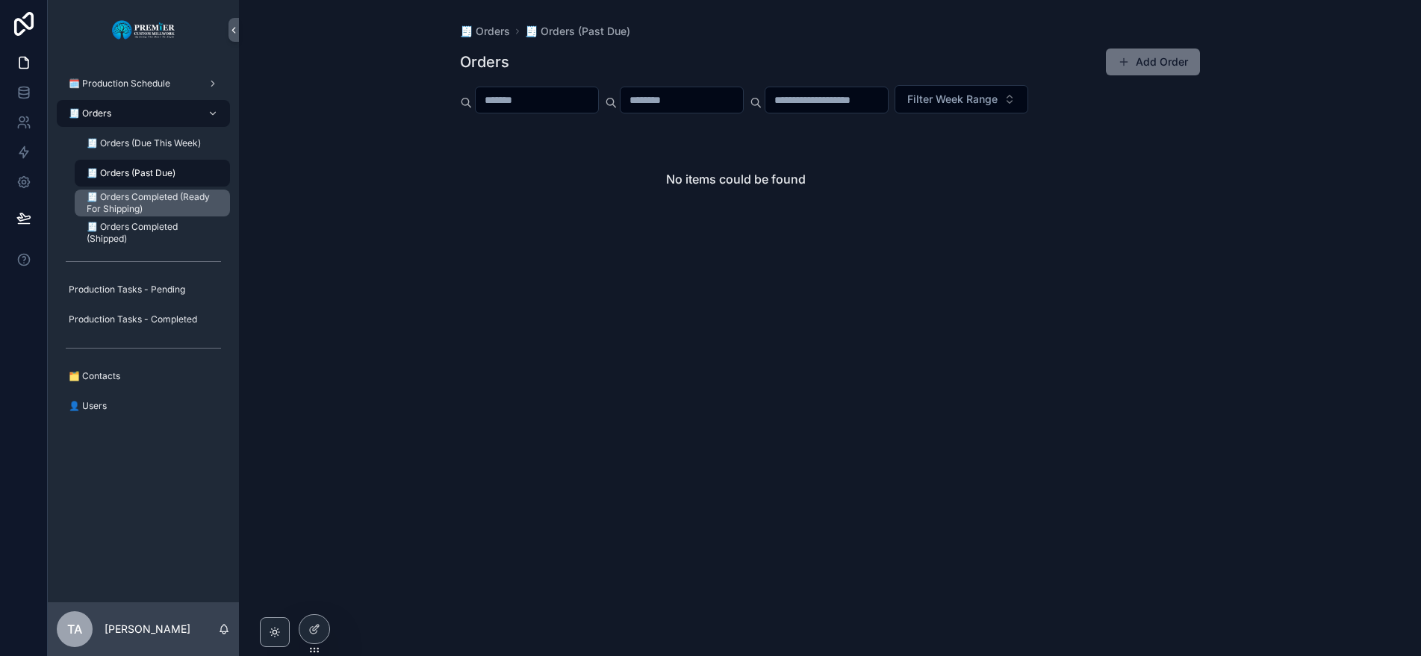
click at [157, 200] on span "🧾 Orders Completed (Ready For Shipping)" at bounding box center [151, 203] width 128 height 24
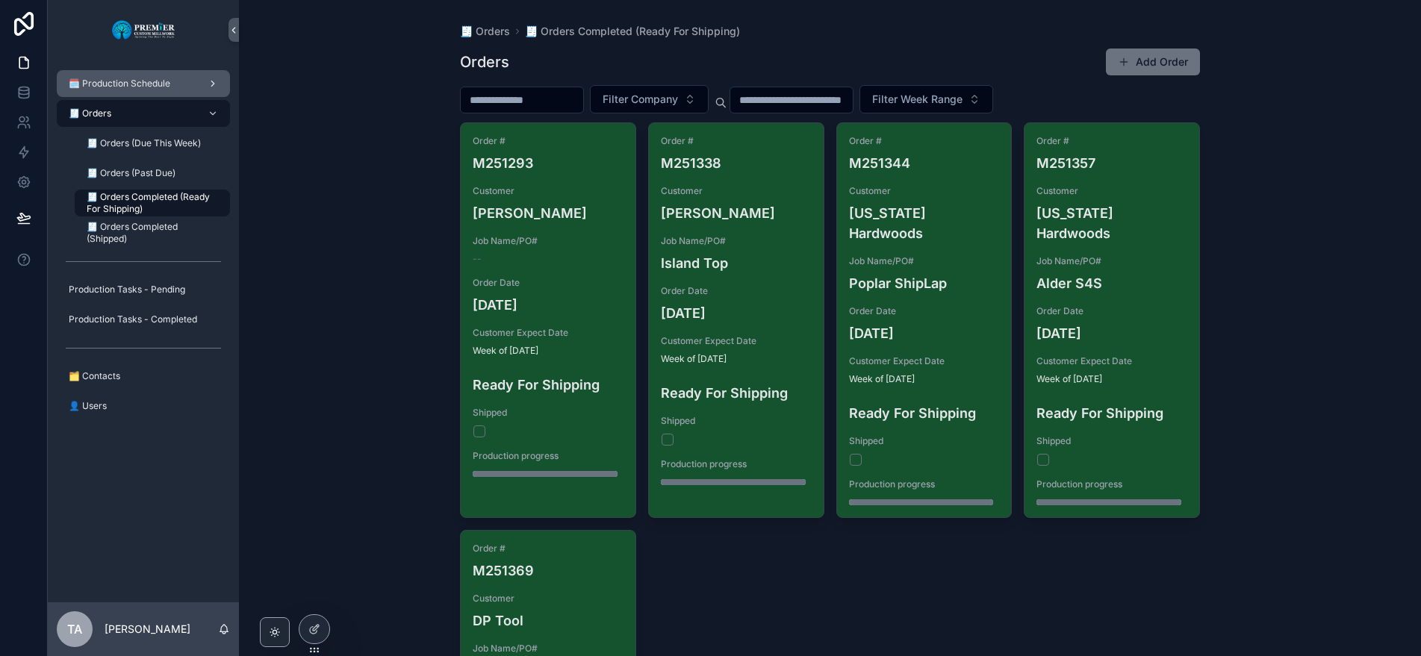
click at [158, 85] on span "🗓️ Production Schedule" at bounding box center [120, 84] width 102 height 12
